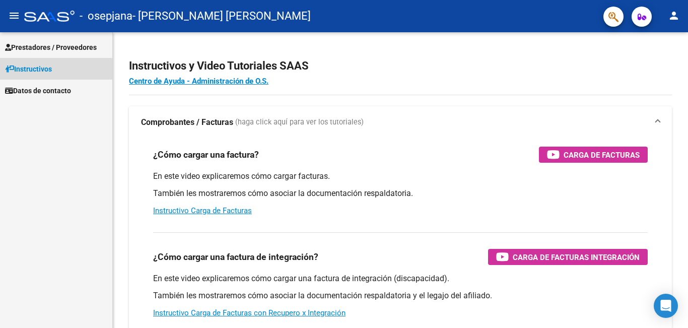
click at [32, 65] on span "Instructivos" at bounding box center [28, 68] width 47 height 11
click at [43, 44] on span "Prestadores / Proveedores" at bounding box center [51, 47] width 92 height 11
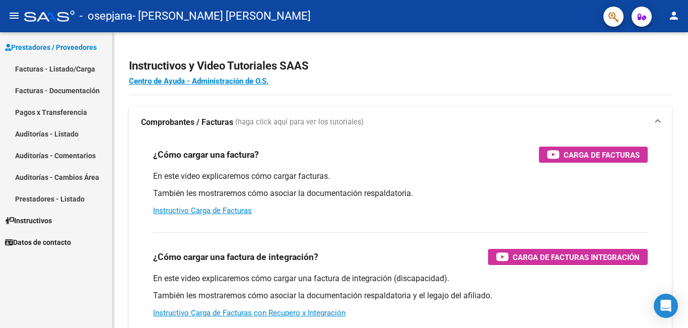
click at [54, 69] on link "Facturas - Listado/Carga" at bounding box center [56, 69] width 112 height 22
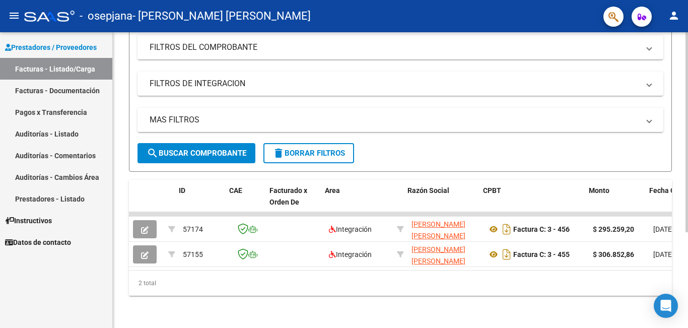
scroll to position [0, 212]
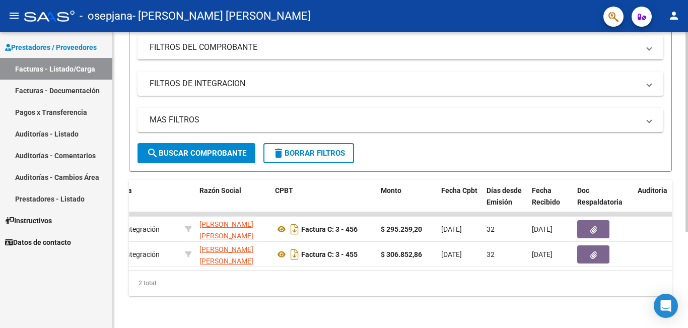
click at [366, 278] on div "2 total" at bounding box center [400, 282] width 543 height 25
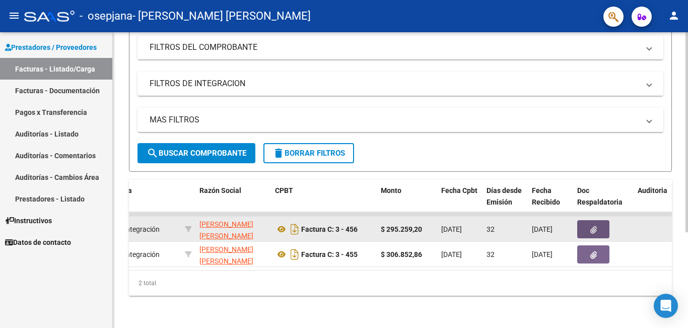
click at [596, 226] on icon "button" at bounding box center [593, 230] width 7 height 8
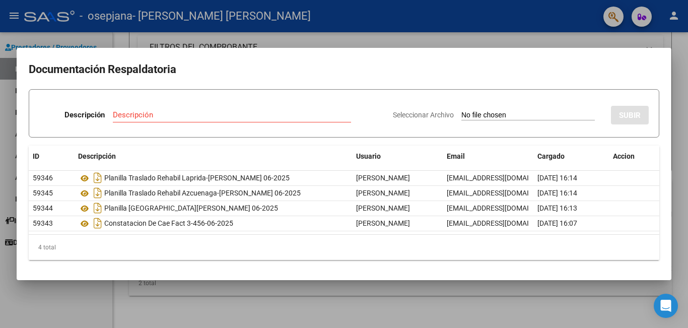
click at [599, 37] on div at bounding box center [344, 164] width 688 height 328
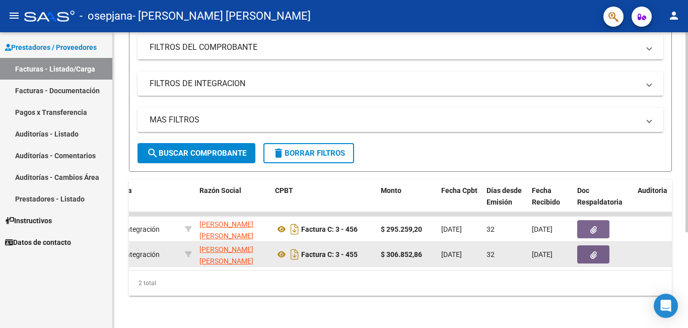
click at [593, 251] on icon "button" at bounding box center [593, 255] width 7 height 8
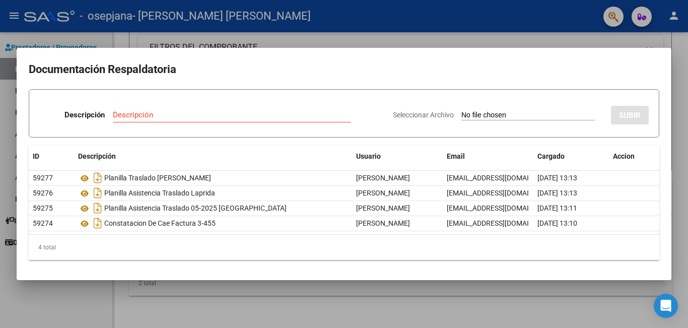
click at [550, 28] on div at bounding box center [344, 164] width 688 height 328
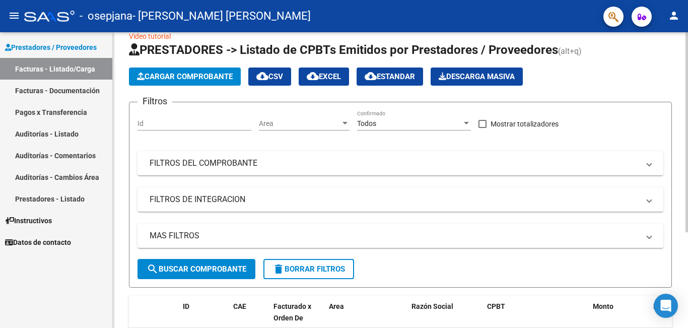
scroll to position [0, 0]
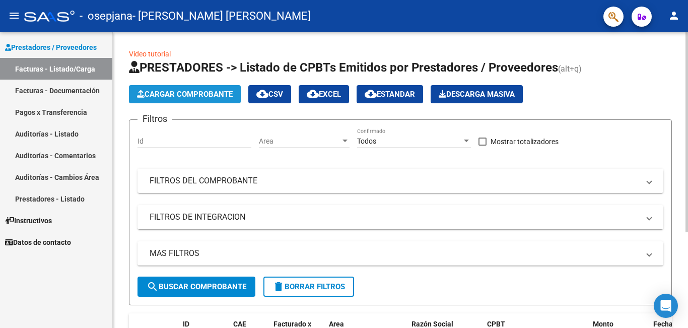
click at [199, 95] on span "Cargar Comprobante" at bounding box center [185, 94] width 96 height 9
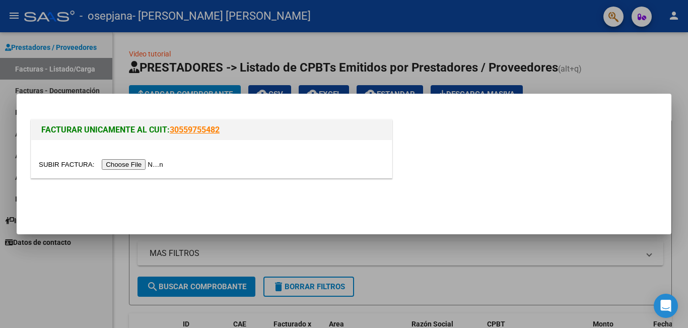
click at [161, 163] on input "file" at bounding box center [102, 164] width 127 height 11
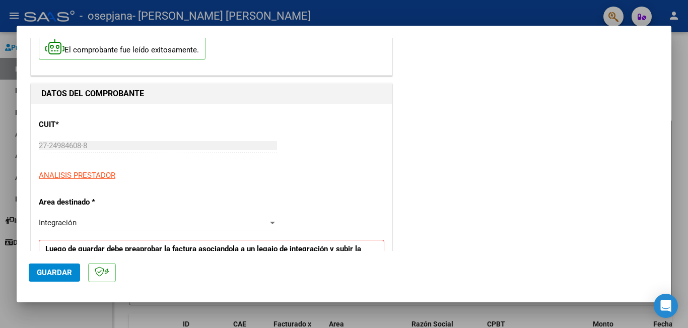
scroll to position [151, 0]
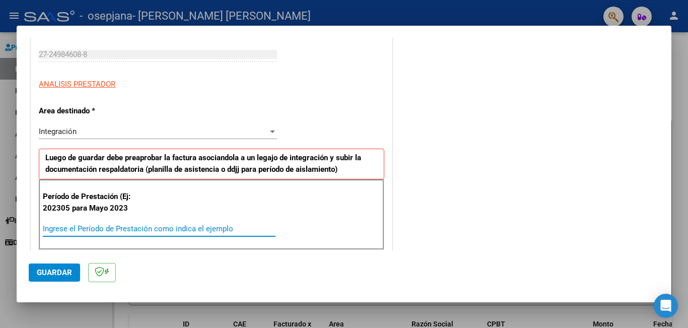
click at [58, 229] on input "Ingrese el Período de Prestación como indica el ejemplo" at bounding box center [159, 228] width 233 height 9
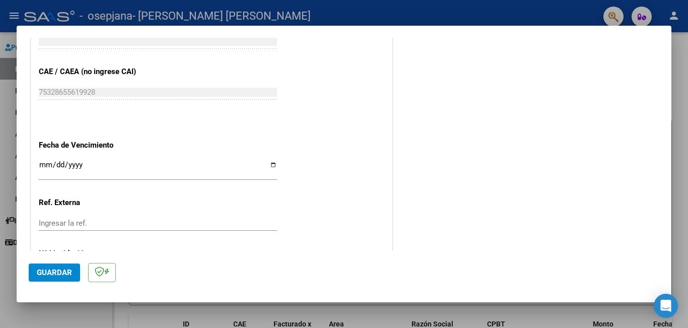
scroll to position [604, 0]
type input "202507"
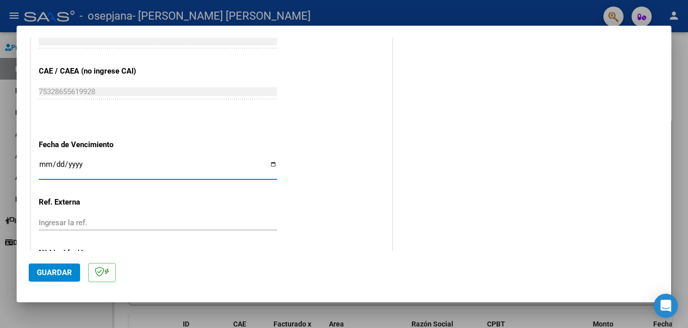
click at [47, 161] on input "Ingresar la fecha" at bounding box center [158, 168] width 238 height 16
type input "[DATE]"
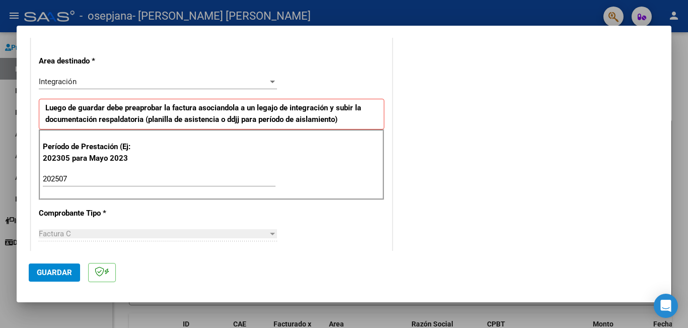
scroll to position [0, 0]
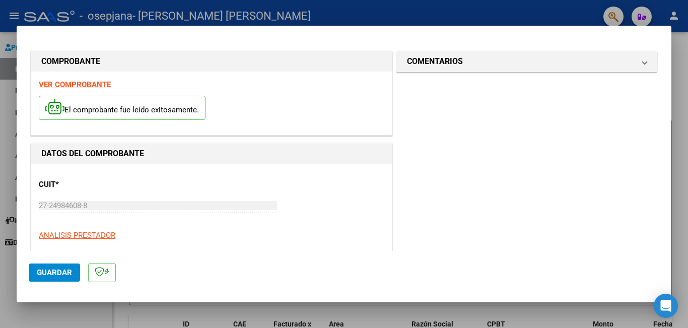
click at [57, 271] on span "Guardar" at bounding box center [54, 272] width 35 height 9
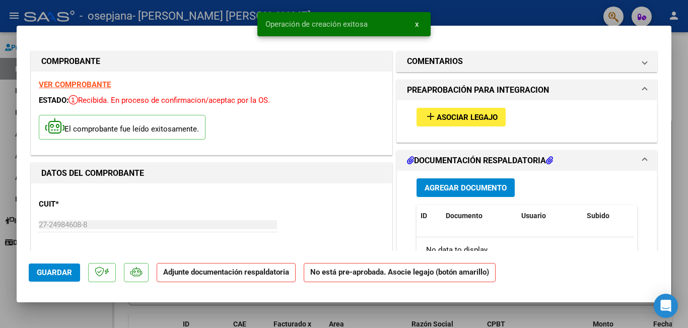
click at [444, 115] on span "Asociar Legajo" at bounding box center [467, 117] width 61 height 9
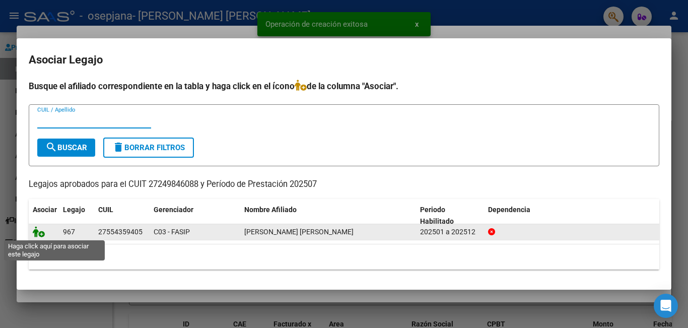
click at [39, 233] on icon at bounding box center [39, 231] width 12 height 11
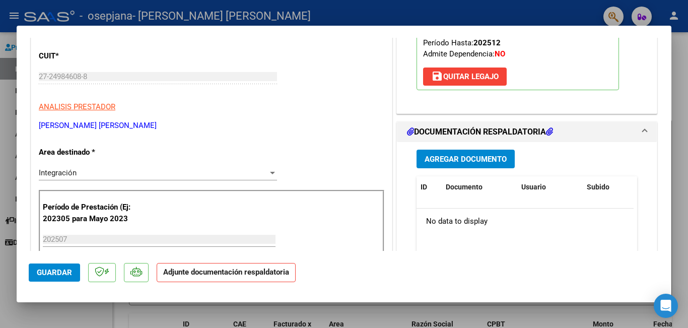
scroll to position [151, 0]
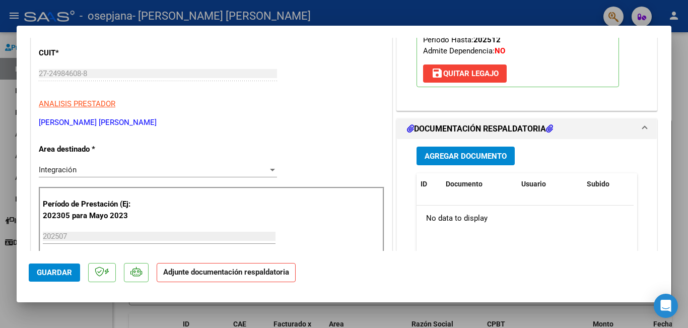
click at [452, 155] on span "Agregar Documento" at bounding box center [465, 156] width 82 height 9
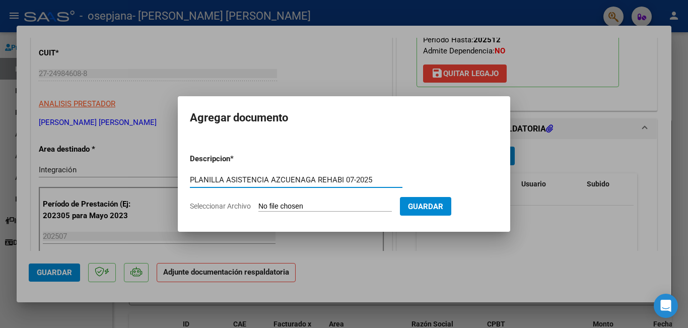
type input "PLANILLA ASISTENCIA AZCUENAGA REHABI 07-2025"
click at [326, 209] on input "Seleccionar Archivo" at bounding box center [324, 207] width 133 height 10
type input "C:\fakepath\PLANILLA TRASLADO [PERSON_NAME] REHABIL 07-2025.pdf"
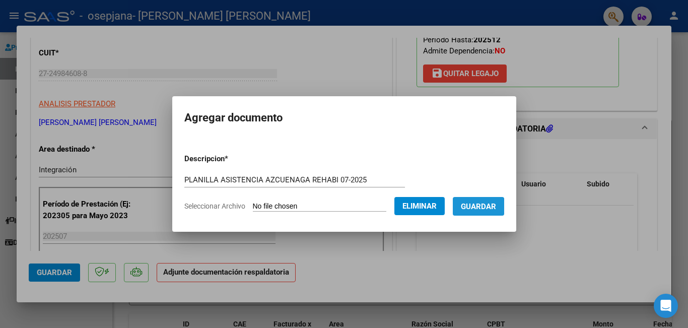
click at [478, 206] on span "Guardar" at bounding box center [478, 206] width 35 height 9
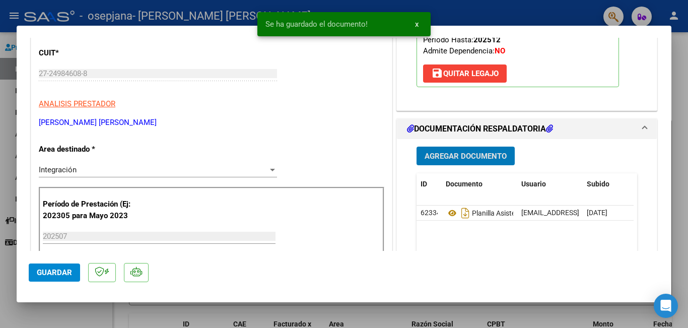
click at [492, 160] on span "Agregar Documento" at bounding box center [465, 156] width 82 height 9
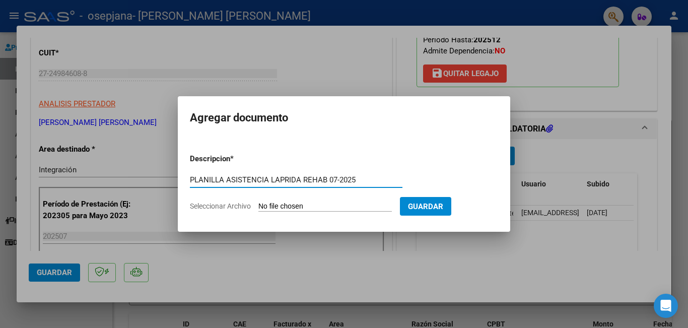
type input "PLANILLA ASISTENCIA LAPRIDA REHAB 07-2025"
click at [344, 205] on input "Seleccionar Archivo" at bounding box center [324, 207] width 133 height 10
type input "C:\fakepath\PLANILLA TRASLADO [PERSON_NAME] LAPRIDA REHABIL 07-2025.pdf"
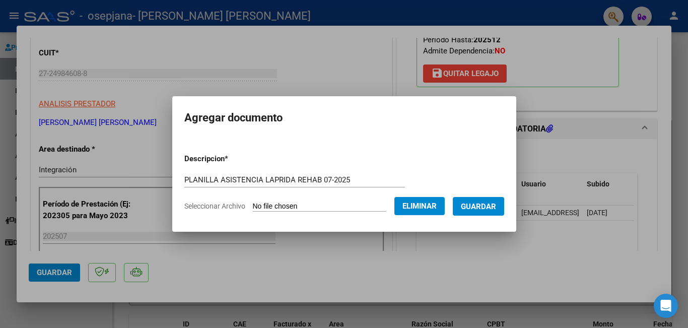
click at [490, 206] on span "Guardar" at bounding box center [478, 206] width 35 height 9
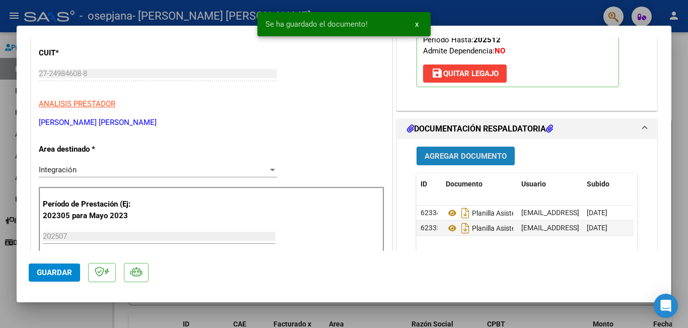
click at [484, 162] on button "Agregar Documento" at bounding box center [465, 156] width 98 height 19
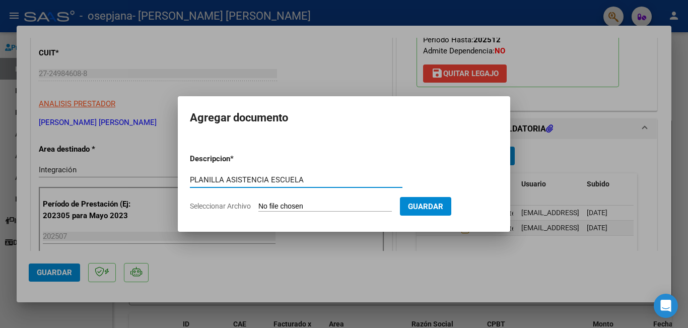
click at [361, 180] on input "PLANILLA ASISTENCIA ESCUELA" at bounding box center [296, 179] width 212 height 9
type input "PLANILLA ASISTENCIA ESCUELA 07-2025"
click at [335, 204] on input "Seleccionar Archivo" at bounding box center [324, 207] width 133 height 10
type input "C:\fakepath\PLANILLA TRASLADO [PERSON_NAME] ESCUELA 07-2025.pdf"
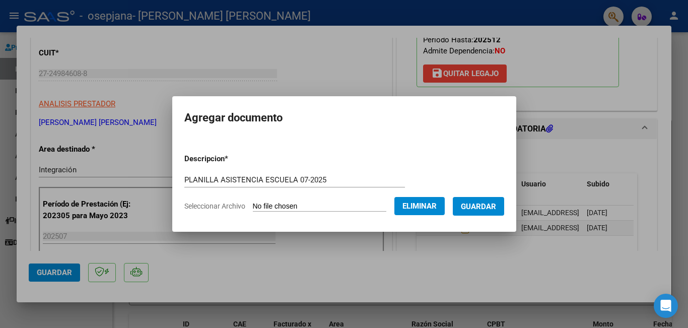
click at [480, 208] on span "Guardar" at bounding box center [478, 206] width 35 height 9
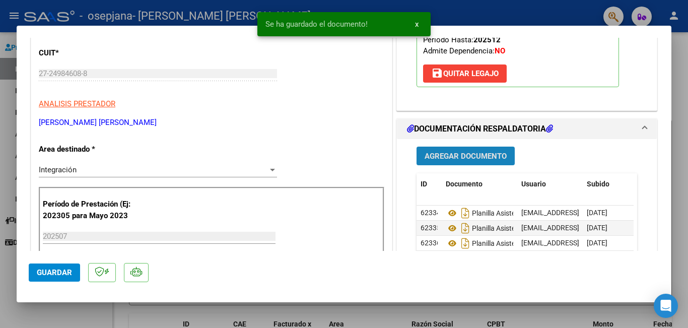
click at [451, 155] on span "Agregar Documento" at bounding box center [465, 156] width 82 height 9
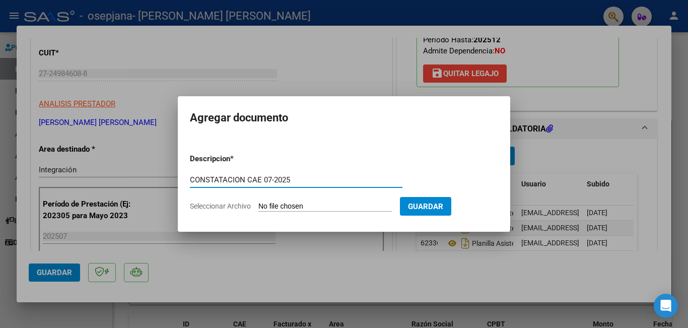
type input "CONSTATACION CAE 07-2025"
click at [288, 207] on input "Seleccionar Archivo" at bounding box center [324, 207] width 133 height 10
type input "C:\fakepath\CONSTATACION DE CAE FACT 3-463-[DATE].pdf"
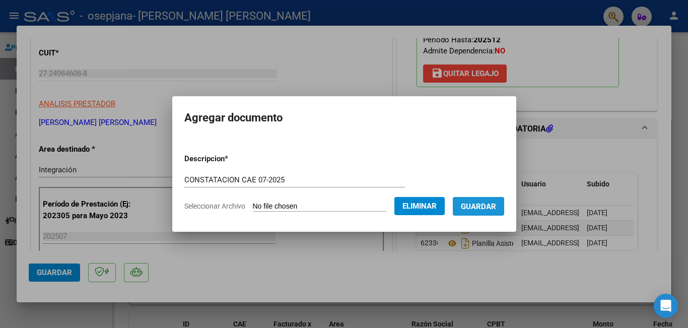
click at [486, 203] on span "Guardar" at bounding box center [478, 206] width 35 height 9
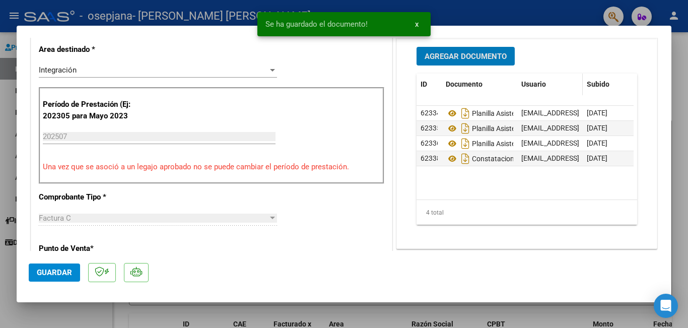
scroll to position [252, 0]
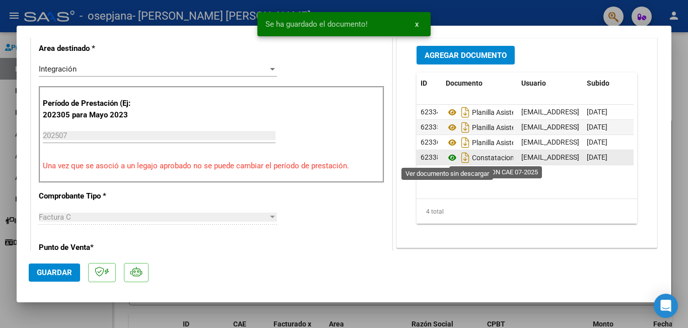
click at [448, 158] on icon at bounding box center [452, 158] width 13 height 12
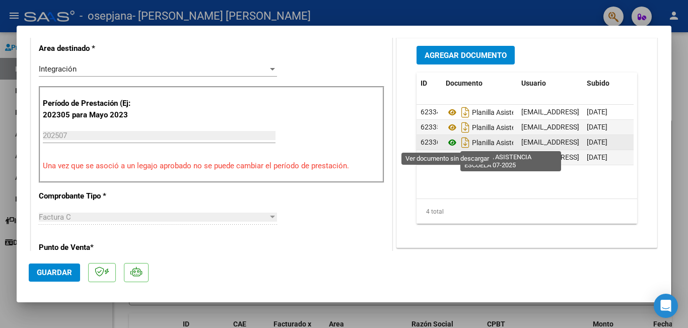
click at [449, 142] on icon at bounding box center [452, 142] width 13 height 12
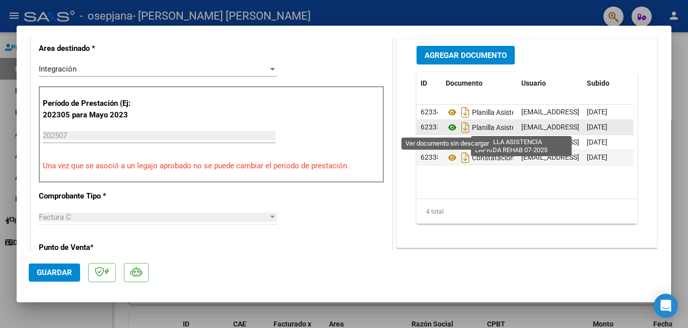
click at [449, 126] on icon at bounding box center [452, 127] width 13 height 12
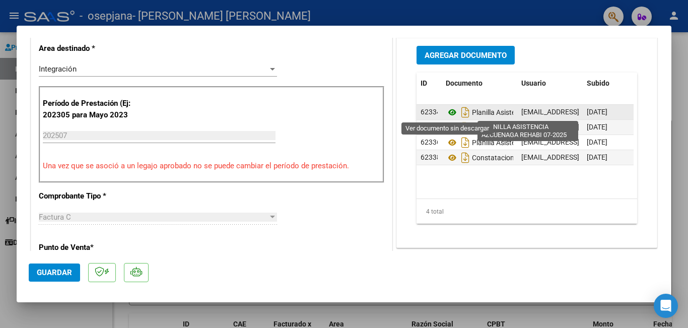
click at [447, 112] on icon at bounding box center [452, 112] width 13 height 12
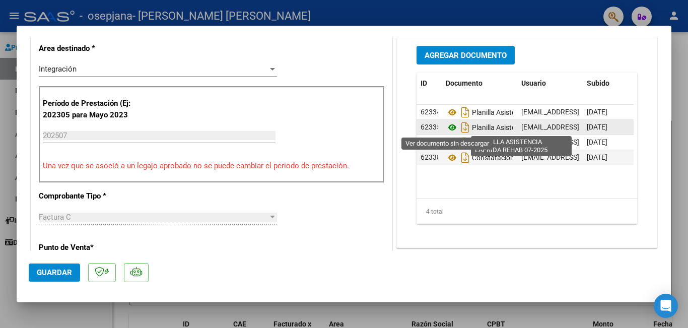
click at [447, 129] on icon at bounding box center [452, 127] width 13 height 12
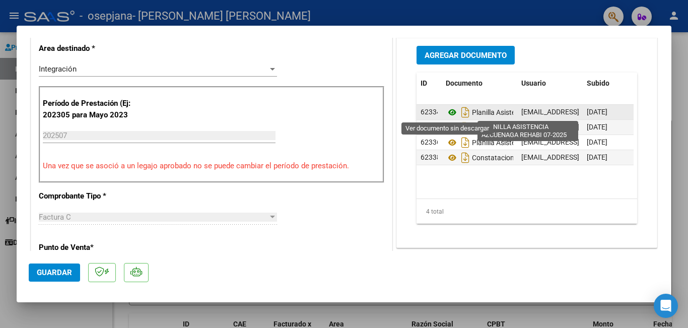
click at [448, 113] on icon at bounding box center [452, 112] width 13 height 12
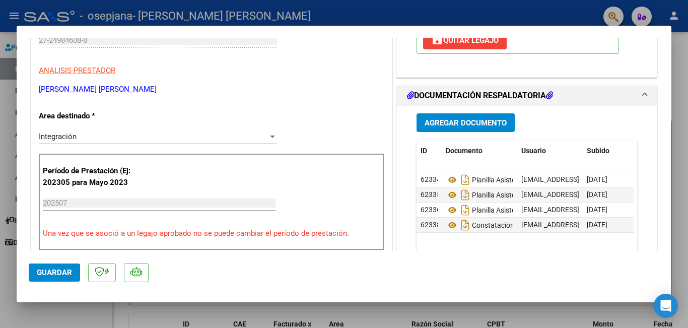
scroll to position [201, 0]
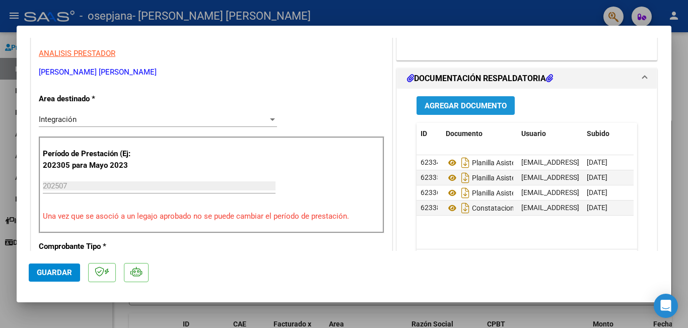
click at [440, 105] on span "Agregar Documento" at bounding box center [465, 105] width 82 height 9
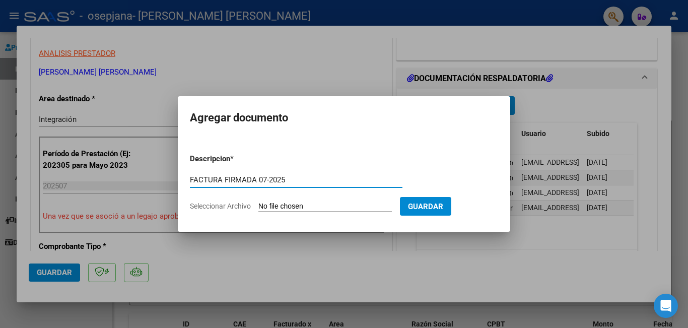
type input "FACTURA FIRMADA 07-2025"
click at [290, 201] on form "Descripcion * FACTURA FIRMADA 07-2025 Escriba aquí una descripcion Seleccionar …" at bounding box center [344, 183] width 308 height 74
click at [292, 206] on input "Seleccionar Archivo" at bounding box center [324, 207] width 133 height 10
type input "C:\fakepath\FACTURA [PERSON_NAME] 07-2025 FIRMADA.pdf"
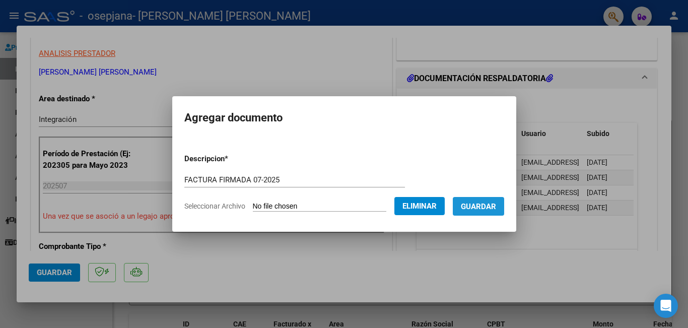
click at [496, 202] on span "Guardar" at bounding box center [478, 206] width 35 height 9
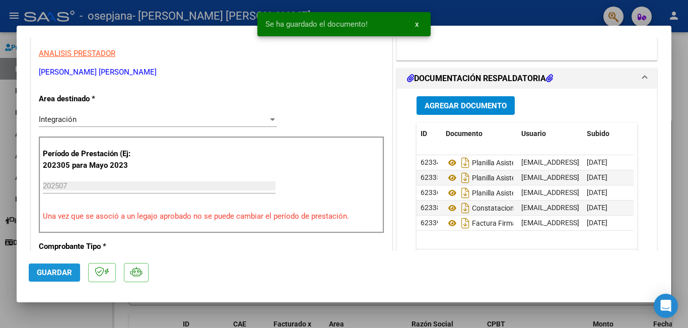
click at [46, 273] on span "Guardar" at bounding box center [54, 272] width 35 height 9
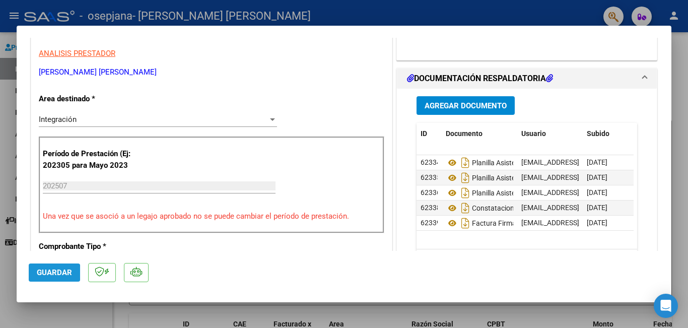
click at [44, 272] on span "Guardar" at bounding box center [54, 272] width 35 height 9
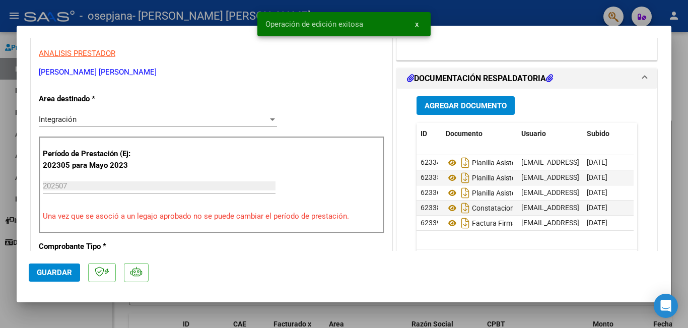
click at [107, 321] on div at bounding box center [344, 164] width 688 height 328
type input "$ 0,00"
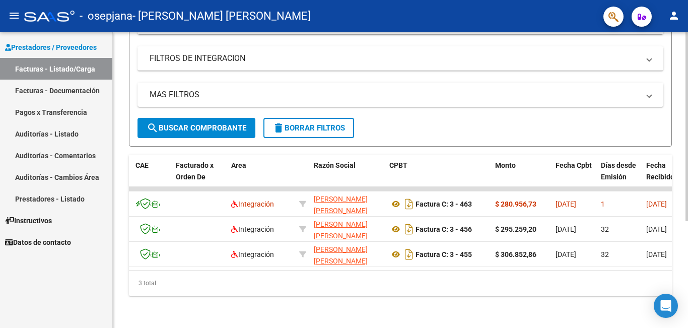
scroll to position [0, 203]
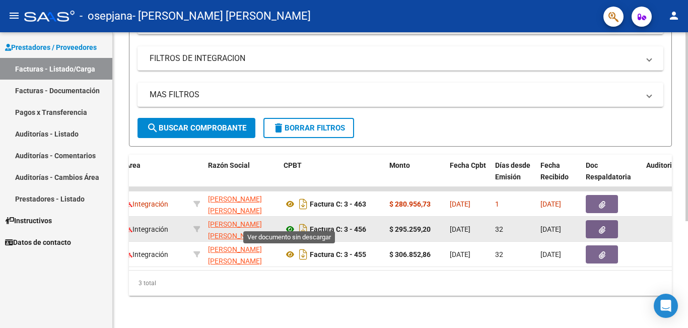
click at [290, 223] on icon at bounding box center [289, 229] width 13 height 12
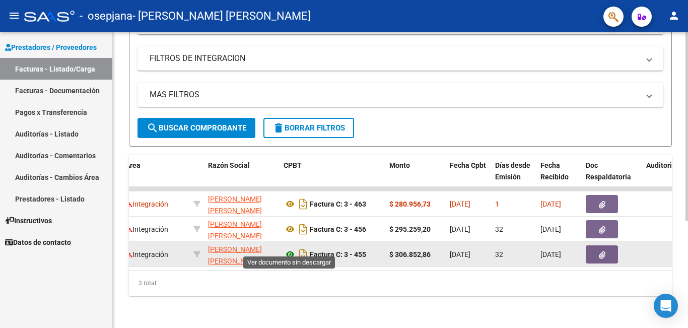
click at [292, 248] on icon at bounding box center [289, 254] width 13 height 12
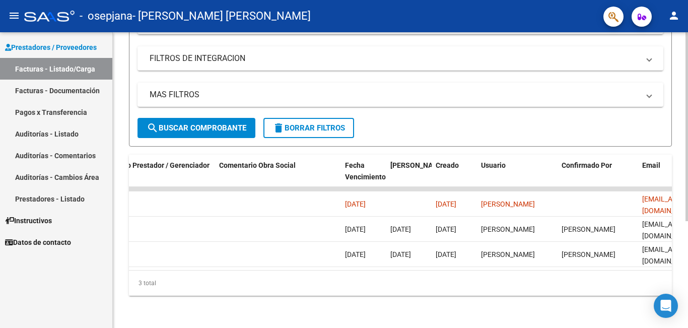
scroll to position [0, 1580]
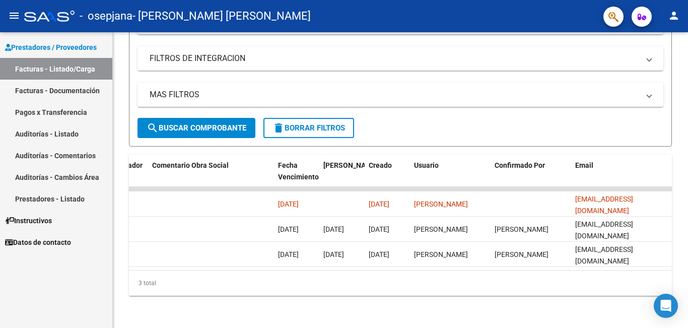
click at [50, 45] on span "Prestadores / Proveedores" at bounding box center [51, 47] width 92 height 11
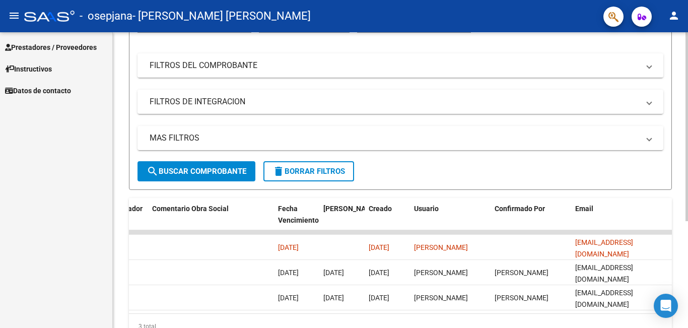
scroll to position [0, 0]
